Goal: Task Accomplishment & Management: Manage account settings

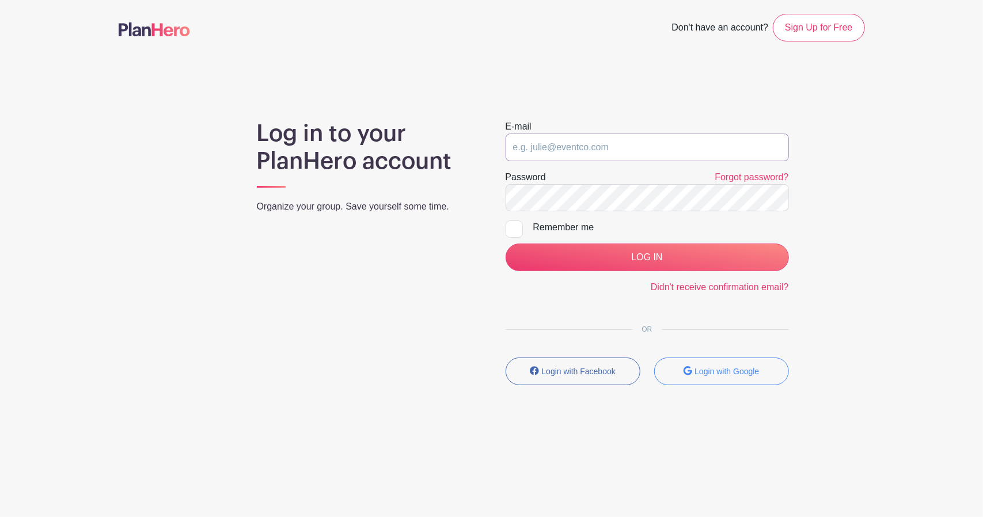
type input "[EMAIL_ADDRESS][DOMAIN_NAME]"
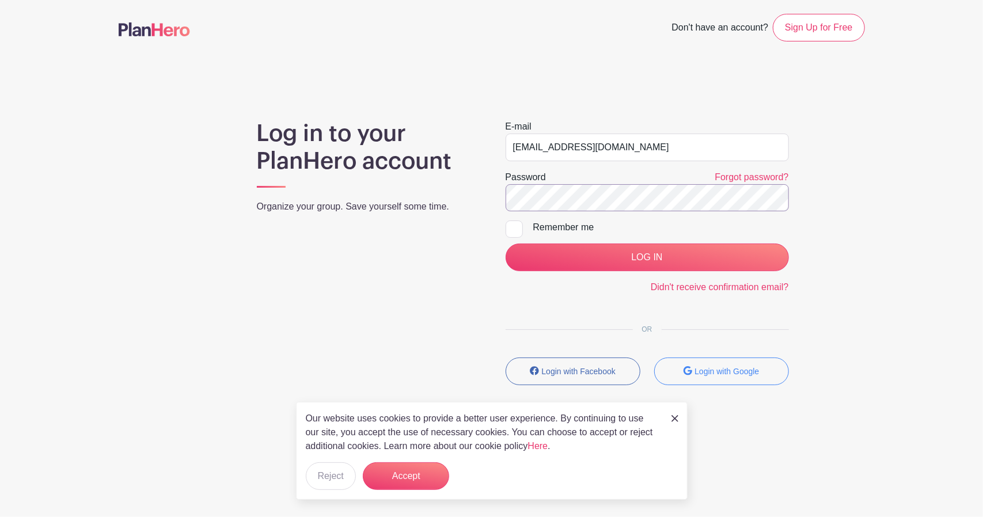
click at [473, 193] on div "Log in to your PlanHero account Organize your group. Save yourself some time. E…" at bounding box center [492, 257] width 746 height 275
click at [378, 77] on main "Don't have an account? Sign Up for Free Log in to your PlanHero account Organiz…" at bounding box center [491, 233] width 983 height 466
click at [387, 85] on main "Don't have an account? Sign Up for Free Log in to your PlanHero account Organiz…" at bounding box center [491, 233] width 983 height 466
drag, startPoint x: 535, startPoint y: 141, endPoint x: 590, endPoint y: 154, distance: 56.1
click at [591, 153] on input "[EMAIL_ADDRESS][DOMAIN_NAME]" at bounding box center [647, 148] width 283 height 28
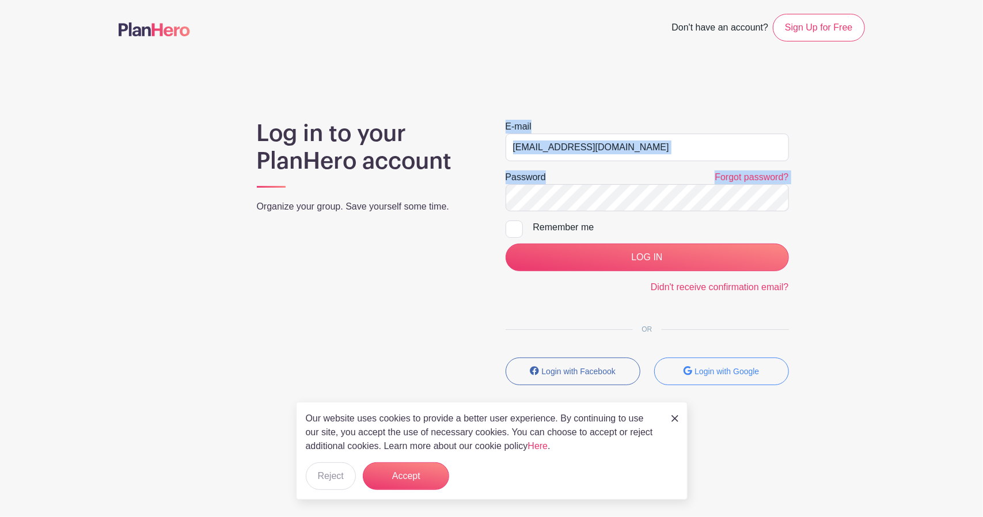
drag, startPoint x: 473, startPoint y: 297, endPoint x: 639, endPoint y: 273, distance: 167.5
click at [586, 329] on div "E-mail info@sweetmonday.org Password Forgot password? Remember me LOG IN Didn't…" at bounding box center [647, 257] width 311 height 275
drag, startPoint x: 824, startPoint y: 256, endPoint x: 829, endPoint y: 197, distance: 59.0
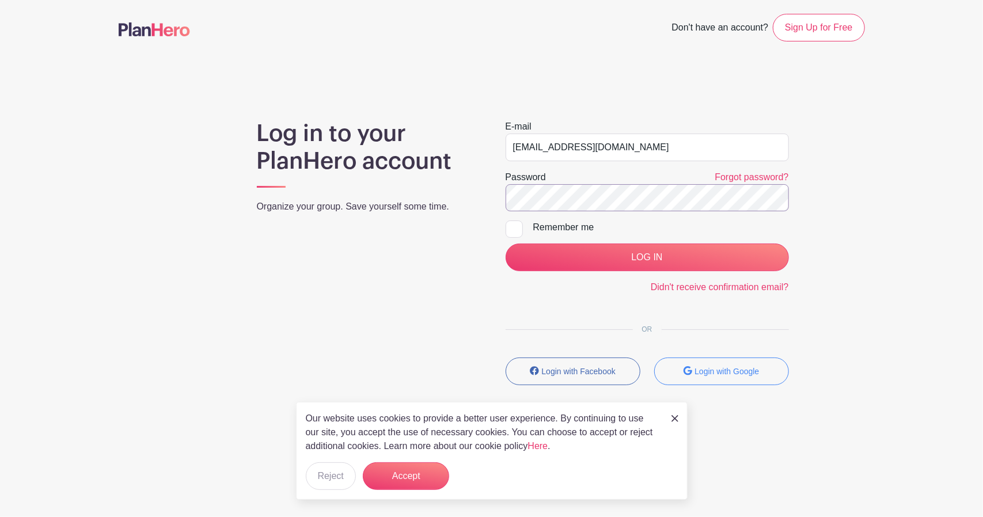
click at [411, 188] on div "Log in to your PlanHero account Organize your group. Save yourself some time. E…" at bounding box center [492, 257] width 746 height 275
click at [865, 234] on div "Log in to your PlanHero account Organize your group. Save yourself some time. E…" at bounding box center [492, 257] width 760 height 275
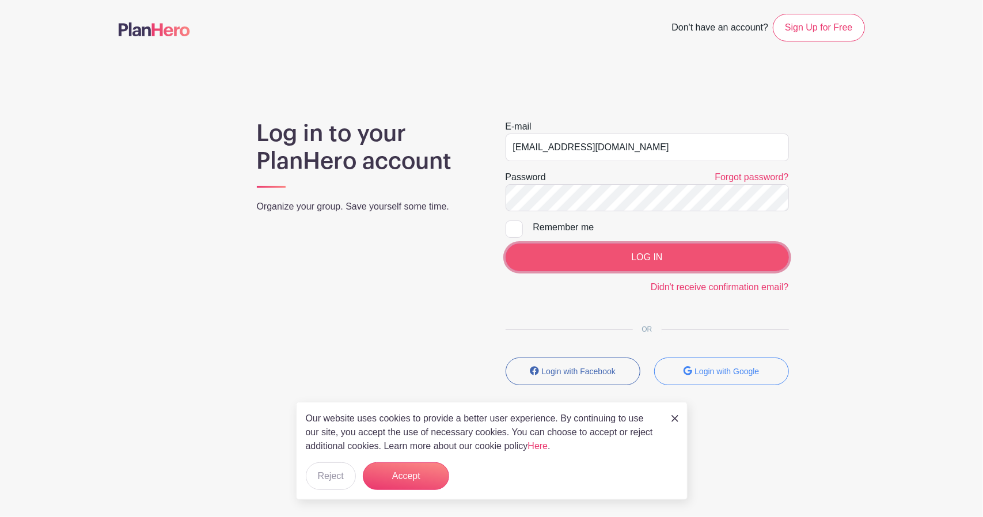
click at [652, 256] on input "LOG IN" at bounding box center [647, 258] width 283 height 28
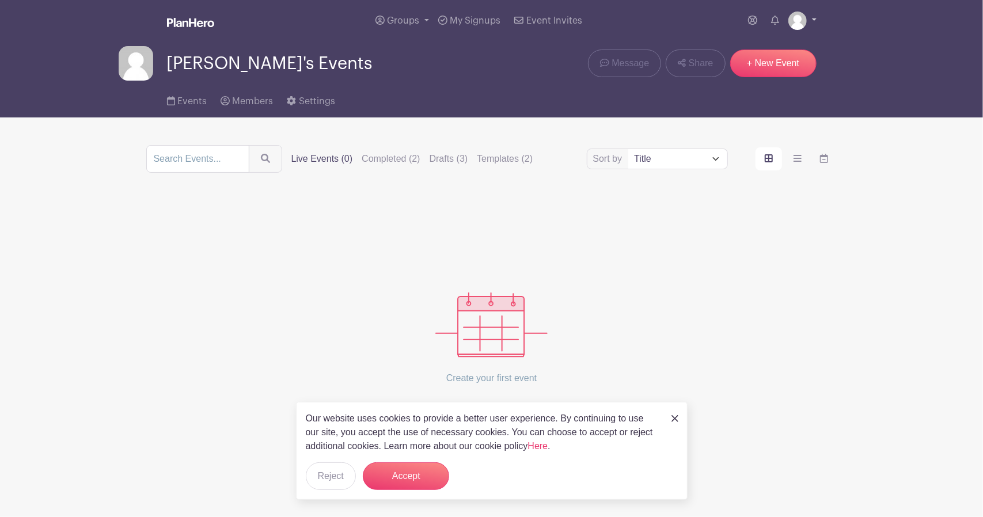
click at [803, 21] on img at bounding box center [797, 21] width 18 height 18
click at [748, 50] on link "My account" at bounding box center [770, 48] width 91 height 18
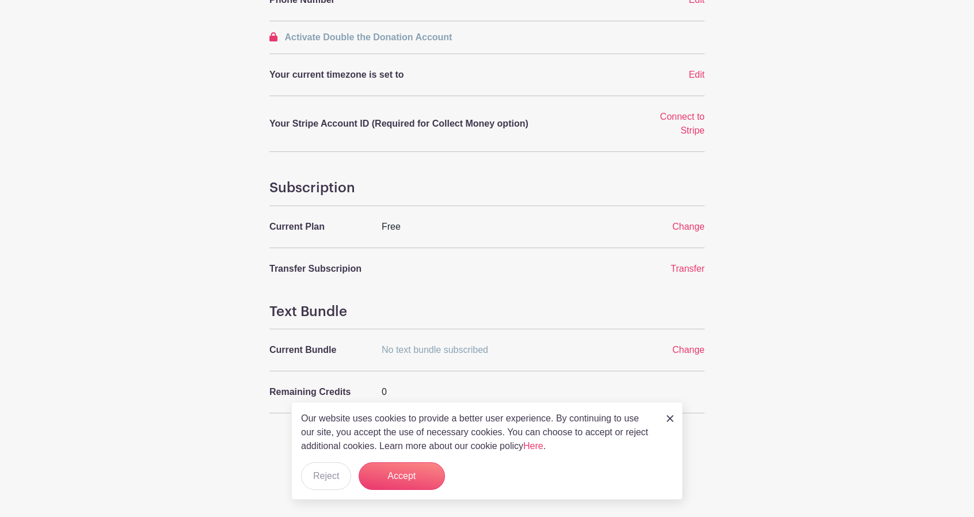
scroll to position [317, 0]
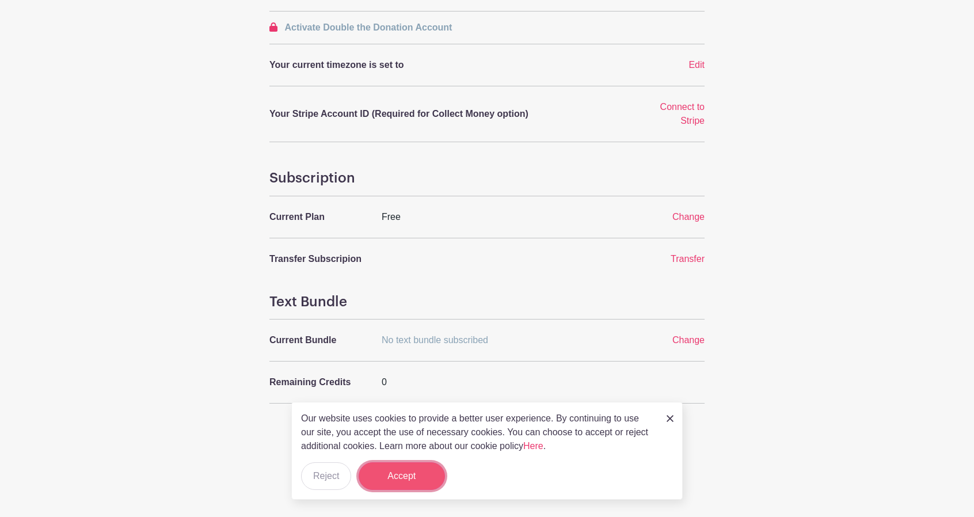
click at [399, 482] on button "Accept" at bounding box center [402, 476] width 86 height 28
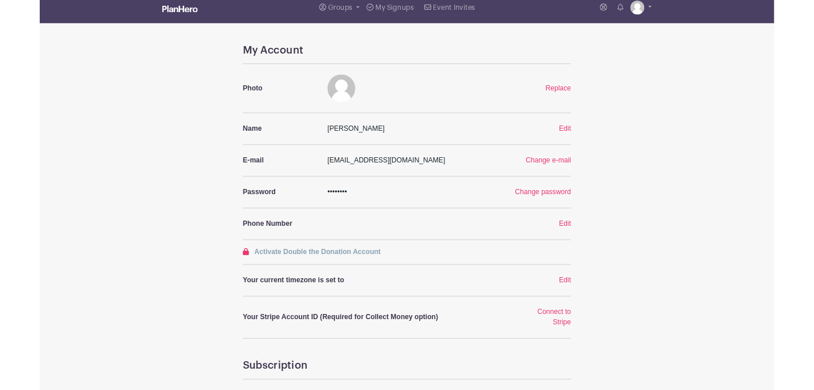
scroll to position [0, 0]
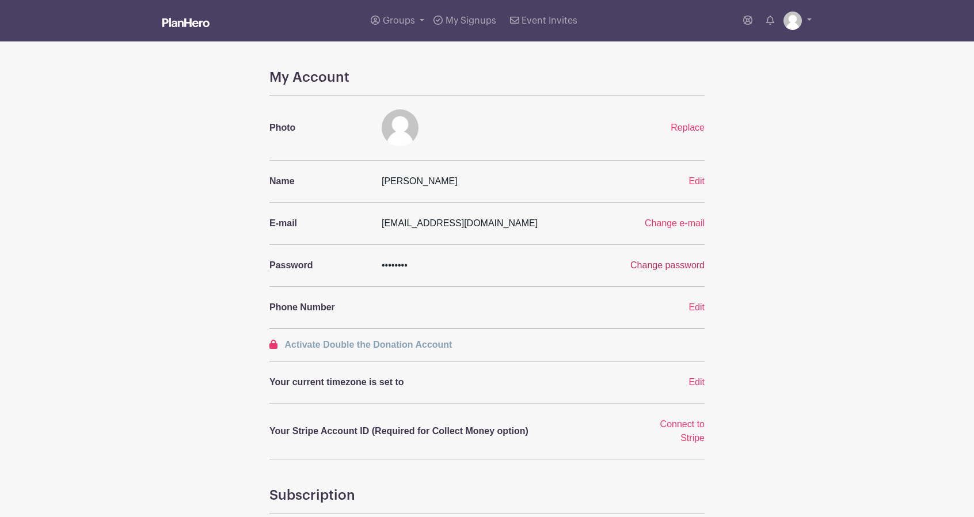
click at [674, 266] on span "Change password" at bounding box center [667, 265] width 74 height 10
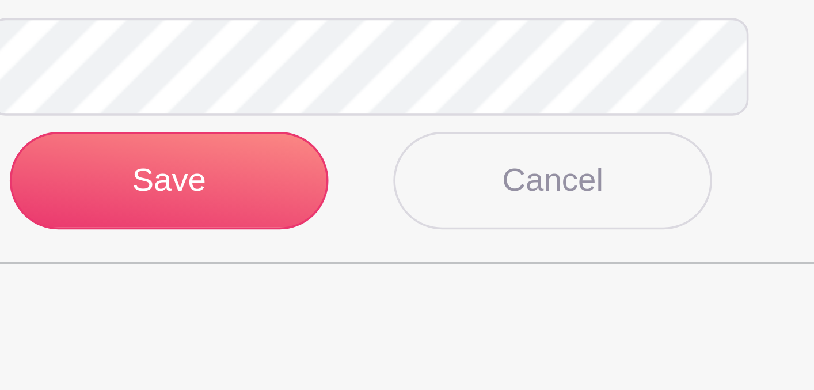
scroll to position [260, 0]
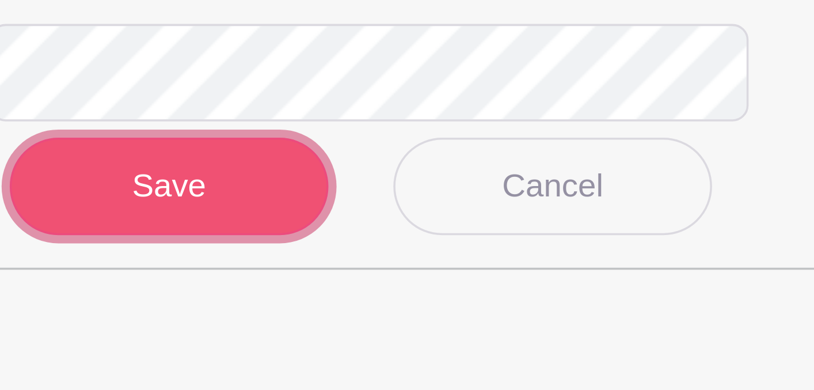
click at [366, 187] on input "Save" at bounding box center [352, 186] width 91 height 28
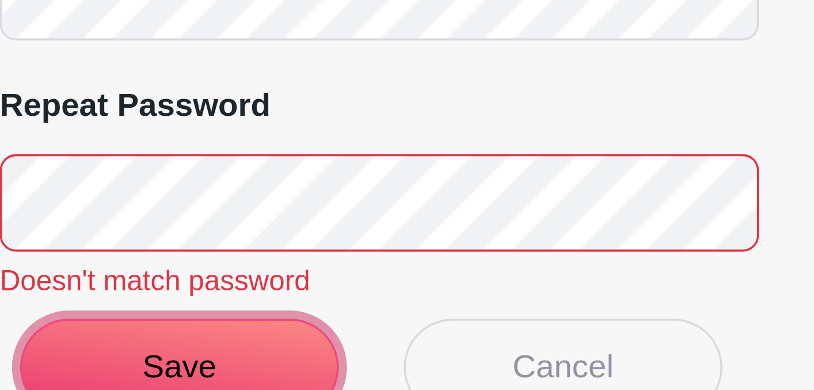
scroll to position [275, 0]
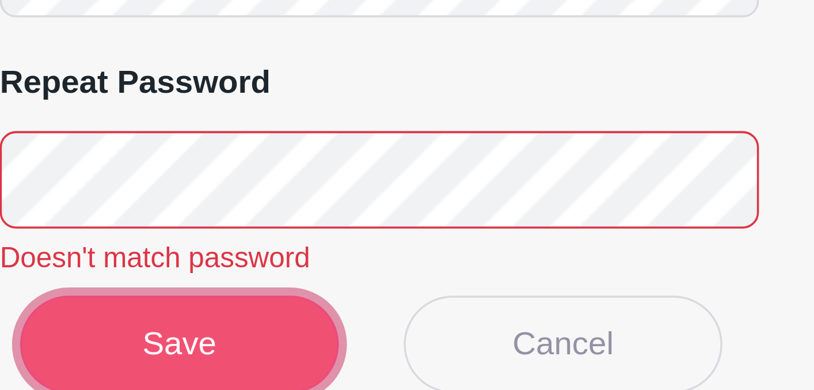
click at [360, 188] on input "Save" at bounding box center [352, 186] width 91 height 28
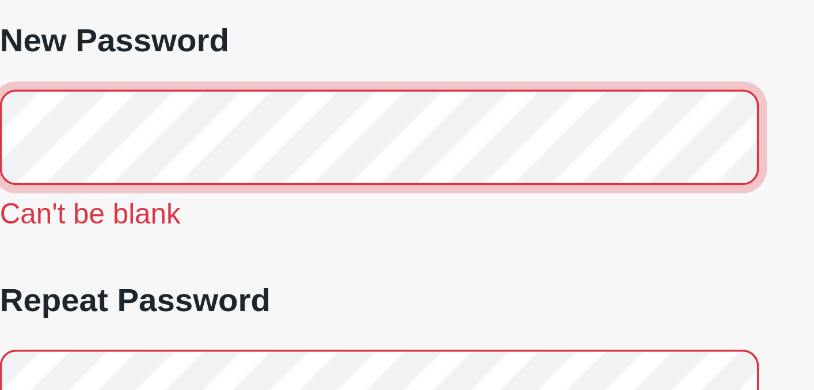
scroll to position [134, 0]
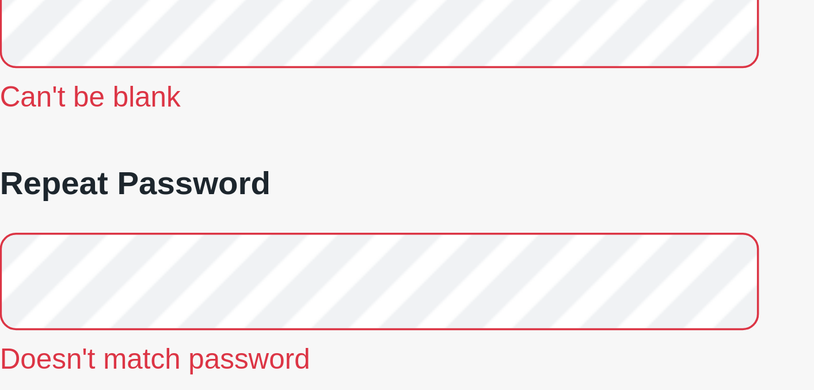
click at [442, 276] on div "Repeat password Doesn't match password" at bounding box center [463, 301] width 323 height 69
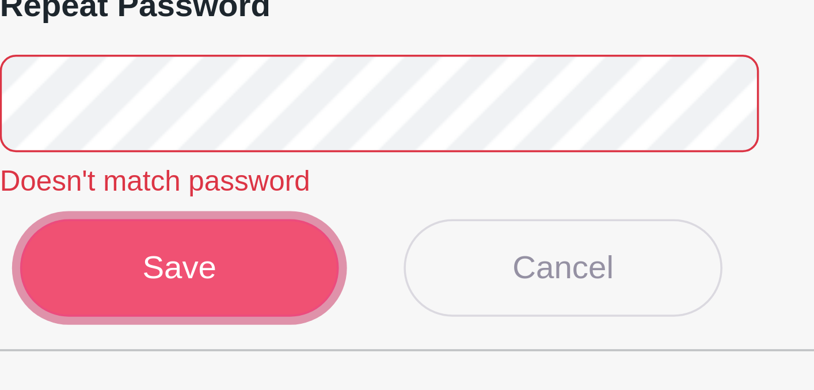
click at [346, 362] on input "Save" at bounding box center [352, 355] width 91 height 28
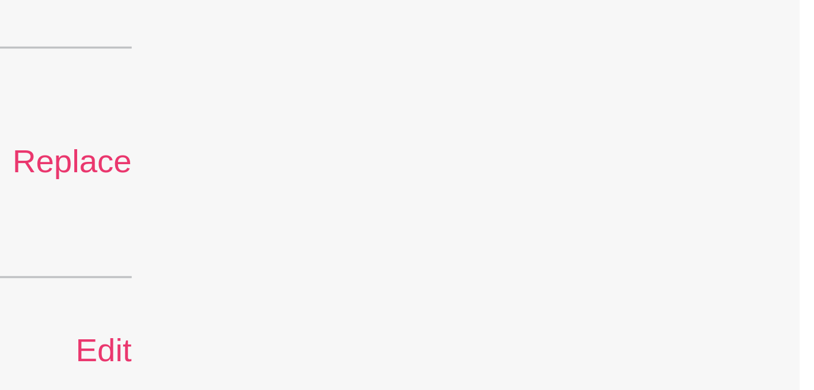
scroll to position [0, 0]
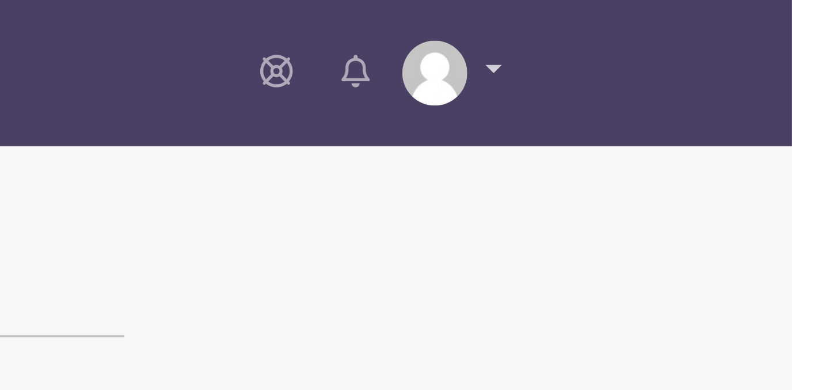
click at [729, 18] on link at bounding box center [718, 21] width 28 height 18
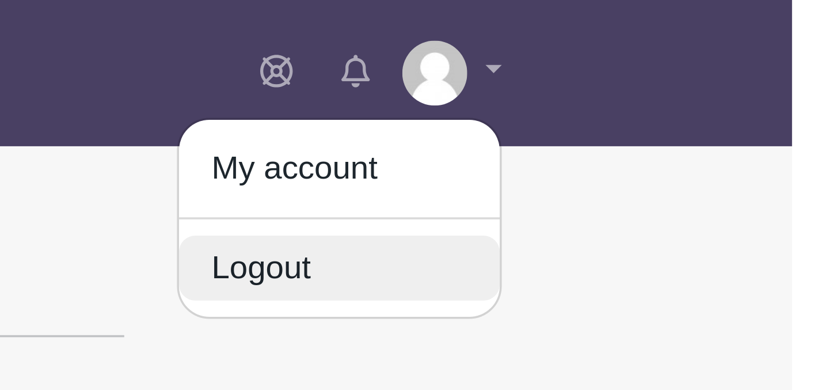
click at [664, 77] on link "Logout" at bounding box center [685, 76] width 91 height 18
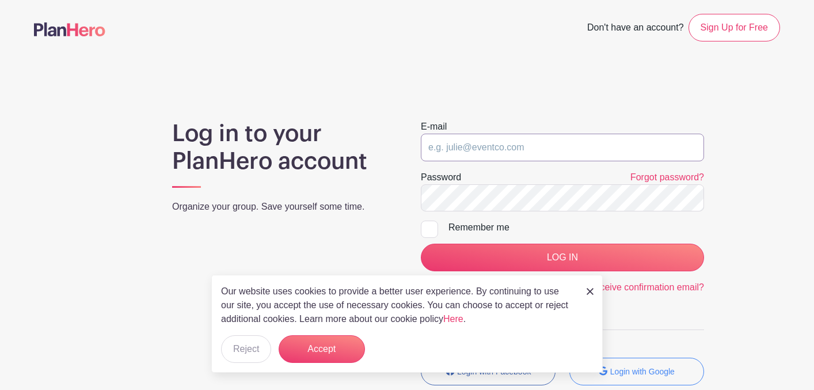
type input "[EMAIL_ADDRESS][DOMAIN_NAME]"
click at [433, 226] on div at bounding box center [429, 229] width 17 height 17
click at [428, 226] on input "Remember me" at bounding box center [424, 224] width 7 height 7
checkbox input "true"
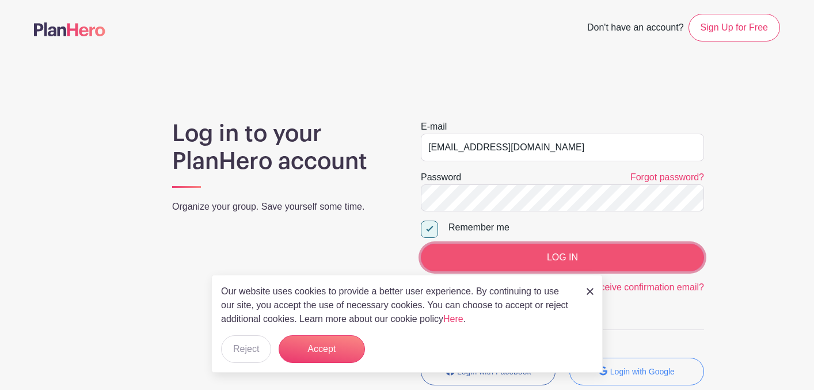
click at [581, 260] on input "LOG IN" at bounding box center [562, 258] width 283 height 28
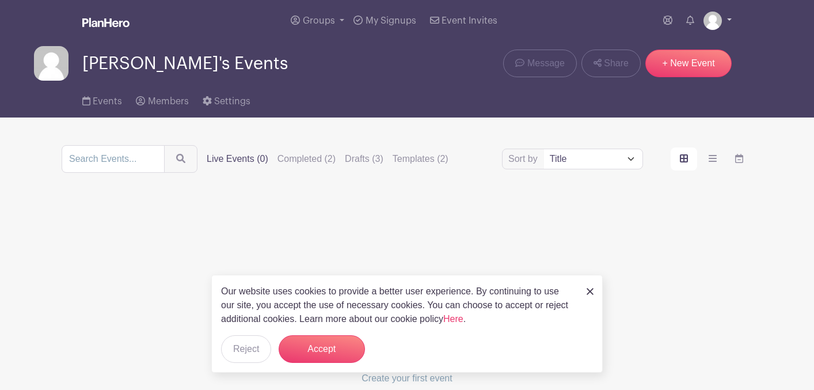
click at [730, 19] on link at bounding box center [718, 21] width 28 height 18
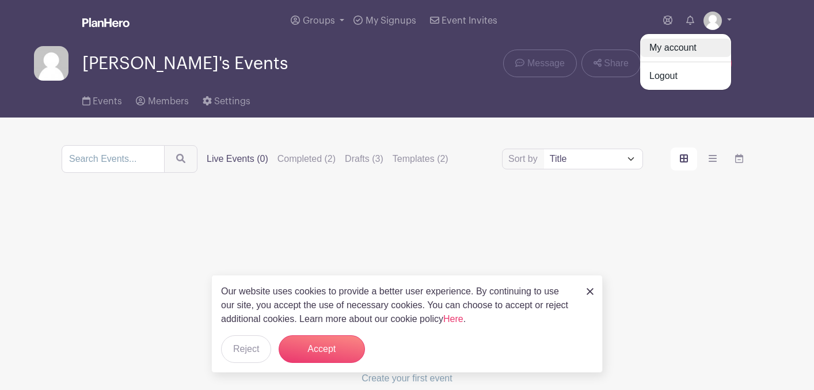
click at [673, 47] on link "My account" at bounding box center [685, 48] width 91 height 18
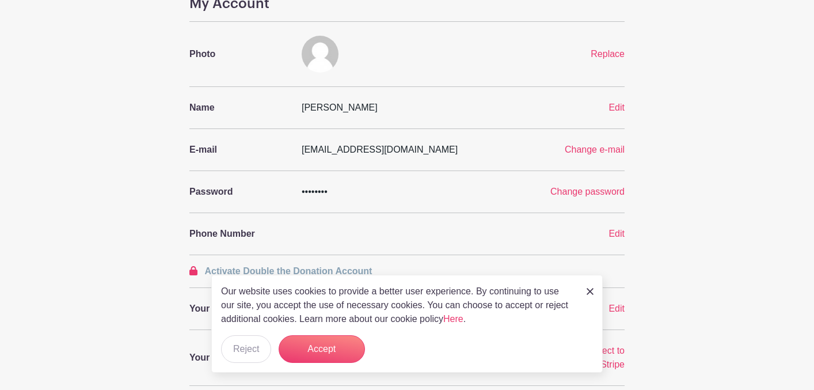
scroll to position [115, 0]
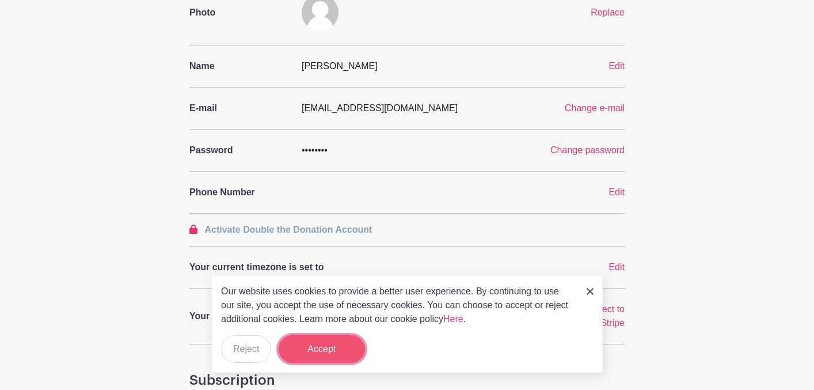
click at [321, 352] on button "Accept" at bounding box center [322, 349] width 86 height 28
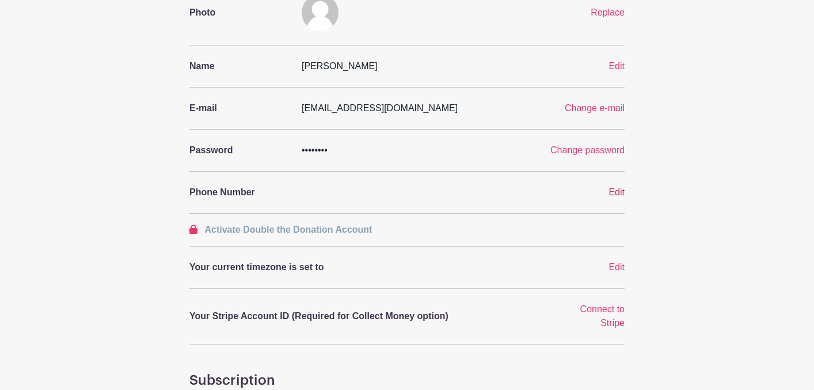
click at [618, 196] on span "Edit" at bounding box center [617, 192] width 16 height 10
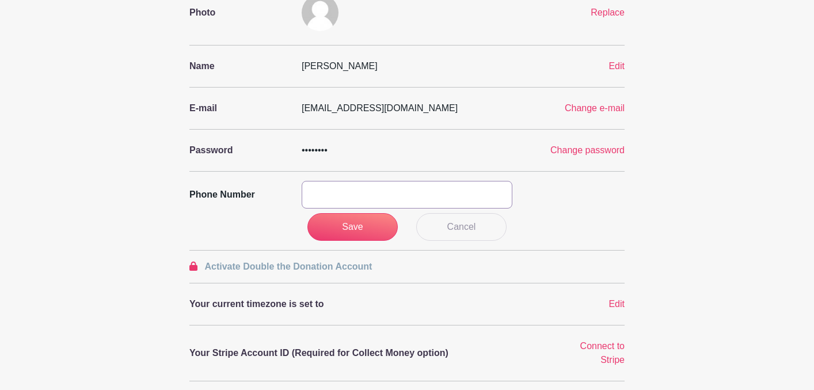
click at [314, 203] on input "text" at bounding box center [407, 195] width 211 height 28
type input "804-314-9910"
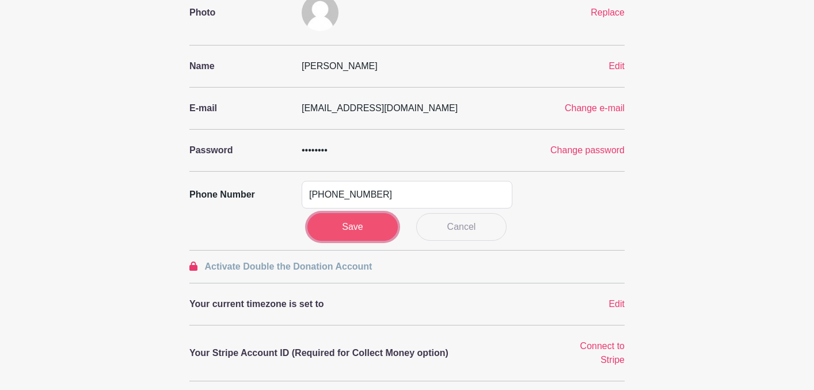
click at [355, 221] on input "Save" at bounding box center [352, 227] width 91 height 28
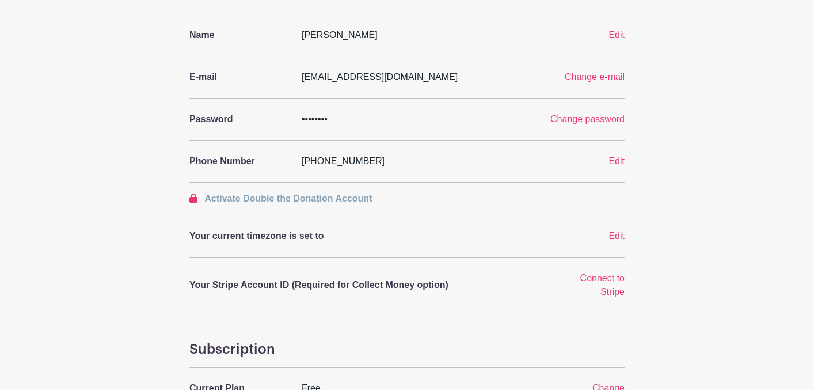
scroll to position [0, 0]
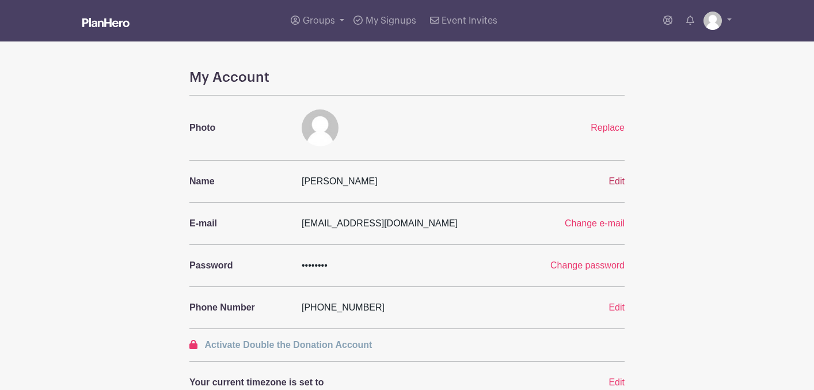
click at [617, 179] on span "Edit" at bounding box center [617, 181] width 16 height 10
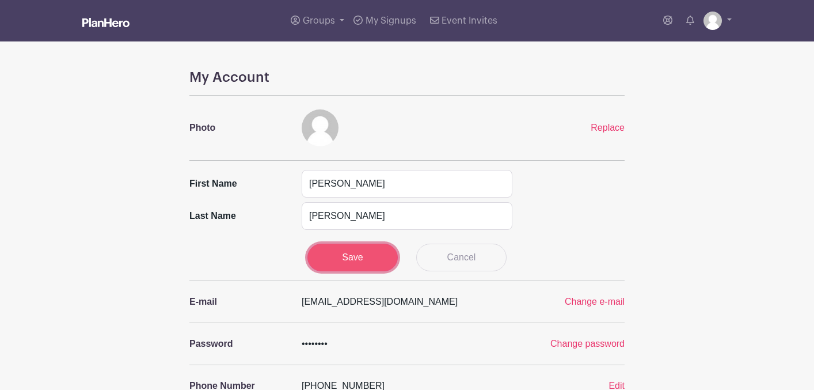
click at [358, 256] on input "Save" at bounding box center [352, 258] width 91 height 28
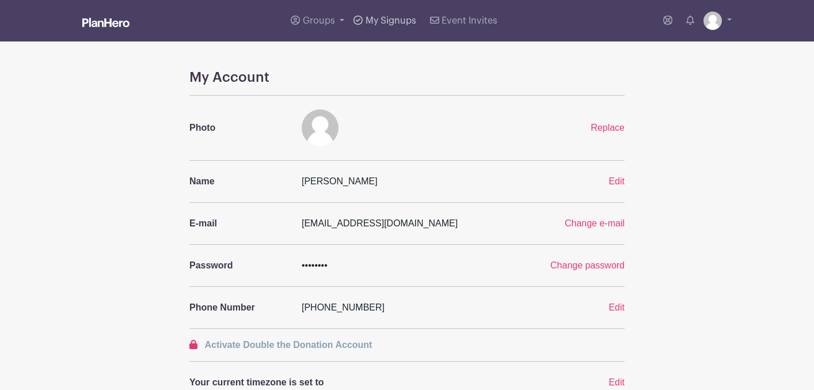
click at [380, 19] on span "My Signups" at bounding box center [391, 20] width 51 height 9
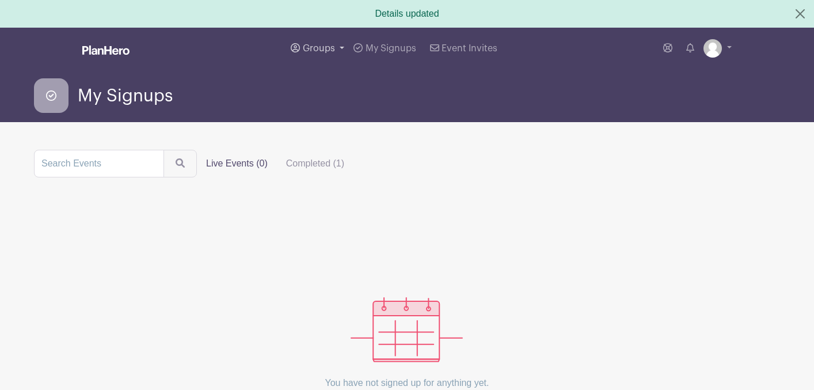
click at [317, 45] on span "Groups" at bounding box center [319, 48] width 32 height 9
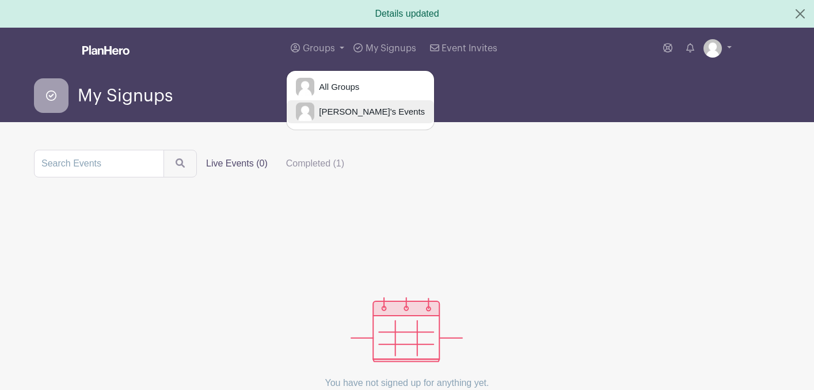
click at [338, 110] on span "Jennifer's Events" at bounding box center [369, 111] width 111 height 13
